Goal: Task Accomplishment & Management: Use online tool/utility

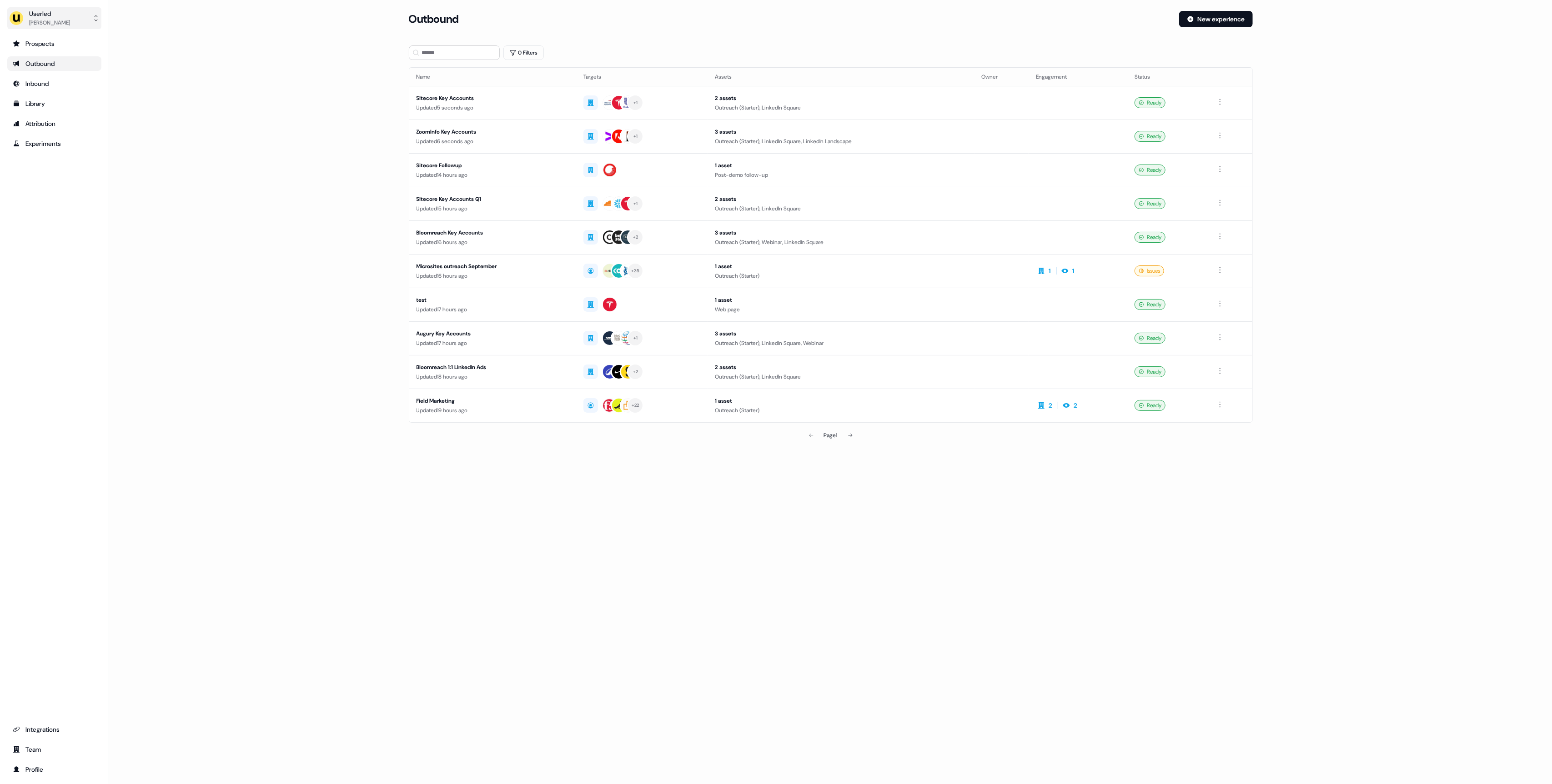
click at [64, 19] on button "Userled Oliver Grogan" at bounding box center [54, 18] width 94 height 22
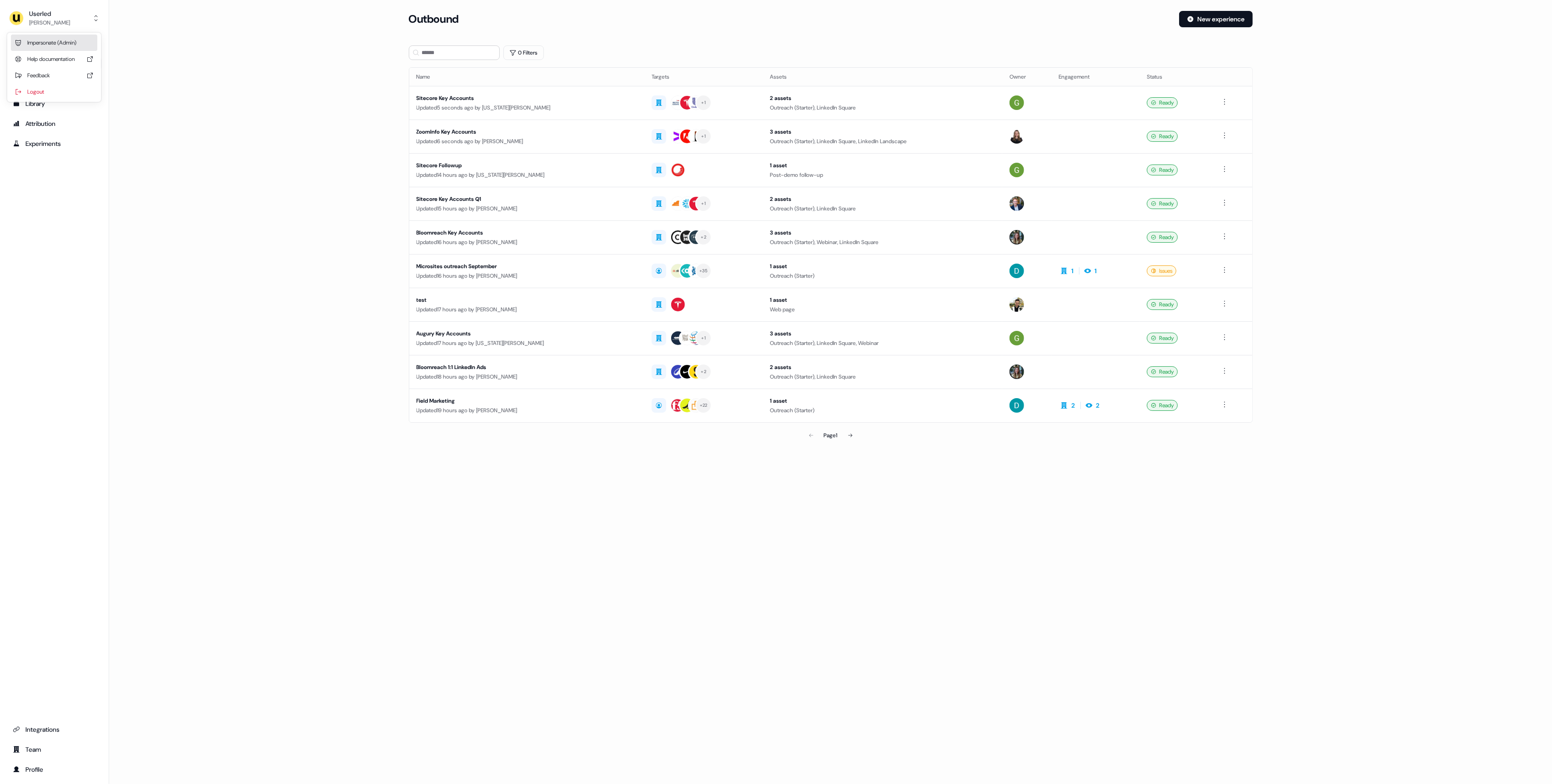
click at [72, 42] on div "Impersonate (Admin)" at bounding box center [54, 42] width 86 height 16
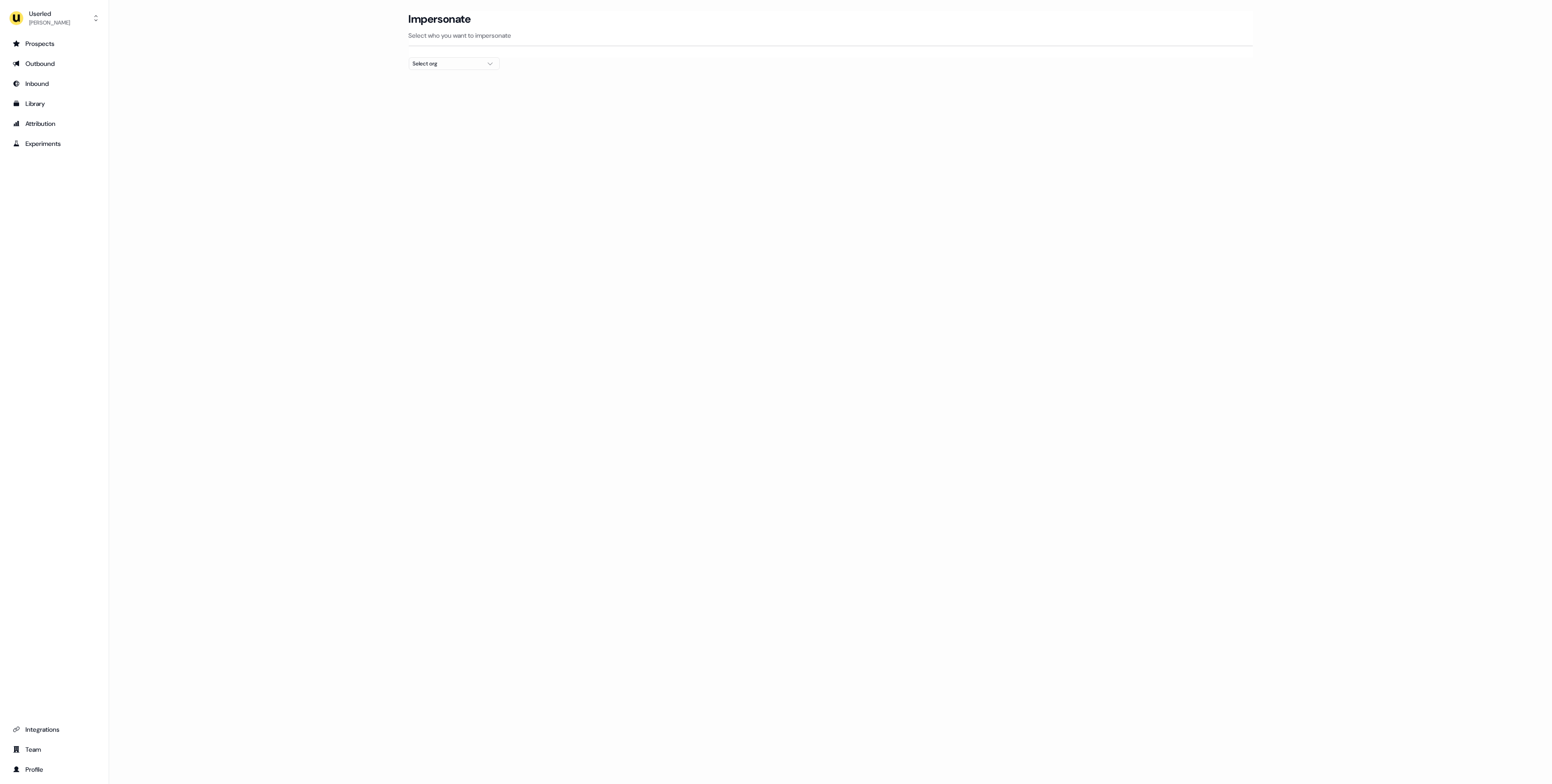
click at [433, 66] on div "Select org" at bounding box center [446, 63] width 68 height 9
click at [671, 175] on div "Loading... Impersonate Select who you want to impersonate Select org" at bounding box center [830, 392] width 1443 height 784
click at [455, 70] on div at bounding box center [831, 73] width 844 height 7
click at [454, 62] on div "Select org" at bounding box center [446, 63] width 68 height 9
click at [510, 92] on section "Loading... Impersonate Select who you want to impersonate Select org" at bounding box center [830, 57] width 873 height 92
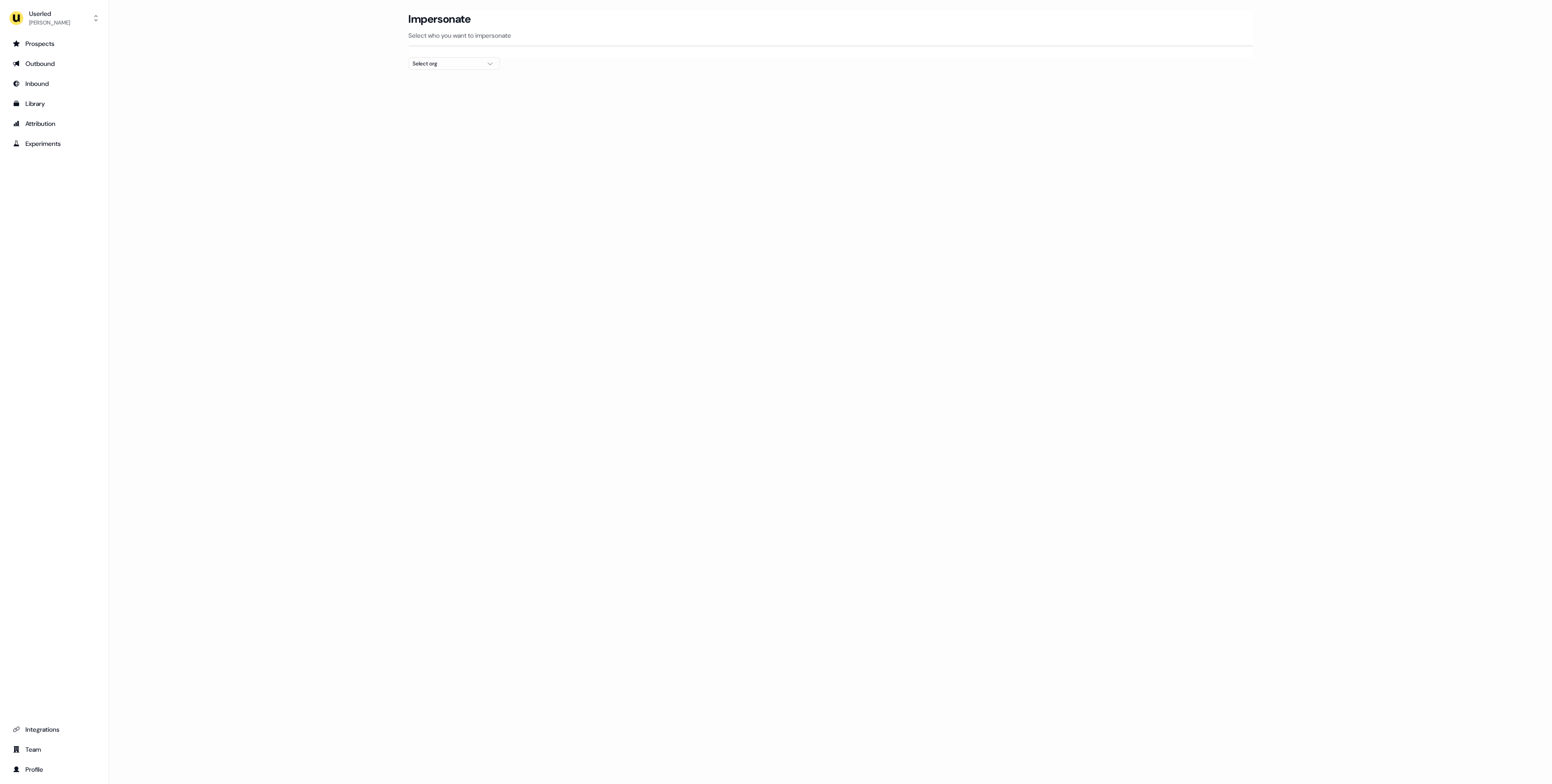
click at [458, 64] on div "Select org" at bounding box center [446, 63] width 68 height 9
type input "***"
click at [623, 108] on div "Loading... Impersonate Select who you want to impersonate Select org" at bounding box center [830, 392] width 1443 height 784
